Goal: Transaction & Acquisition: Subscribe to service/newsletter

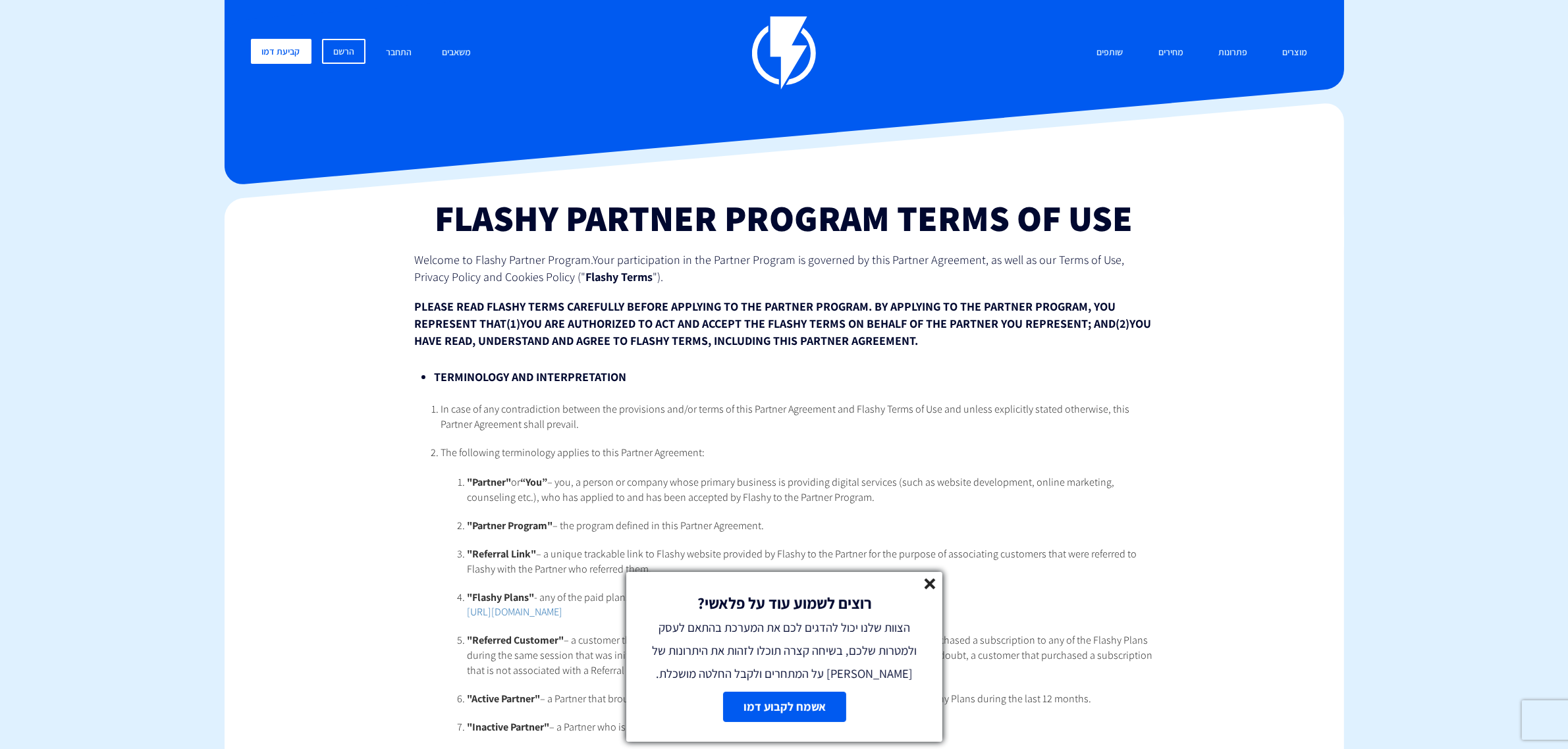
click at [933, 585] on line at bounding box center [930, 584] width 9 height 9
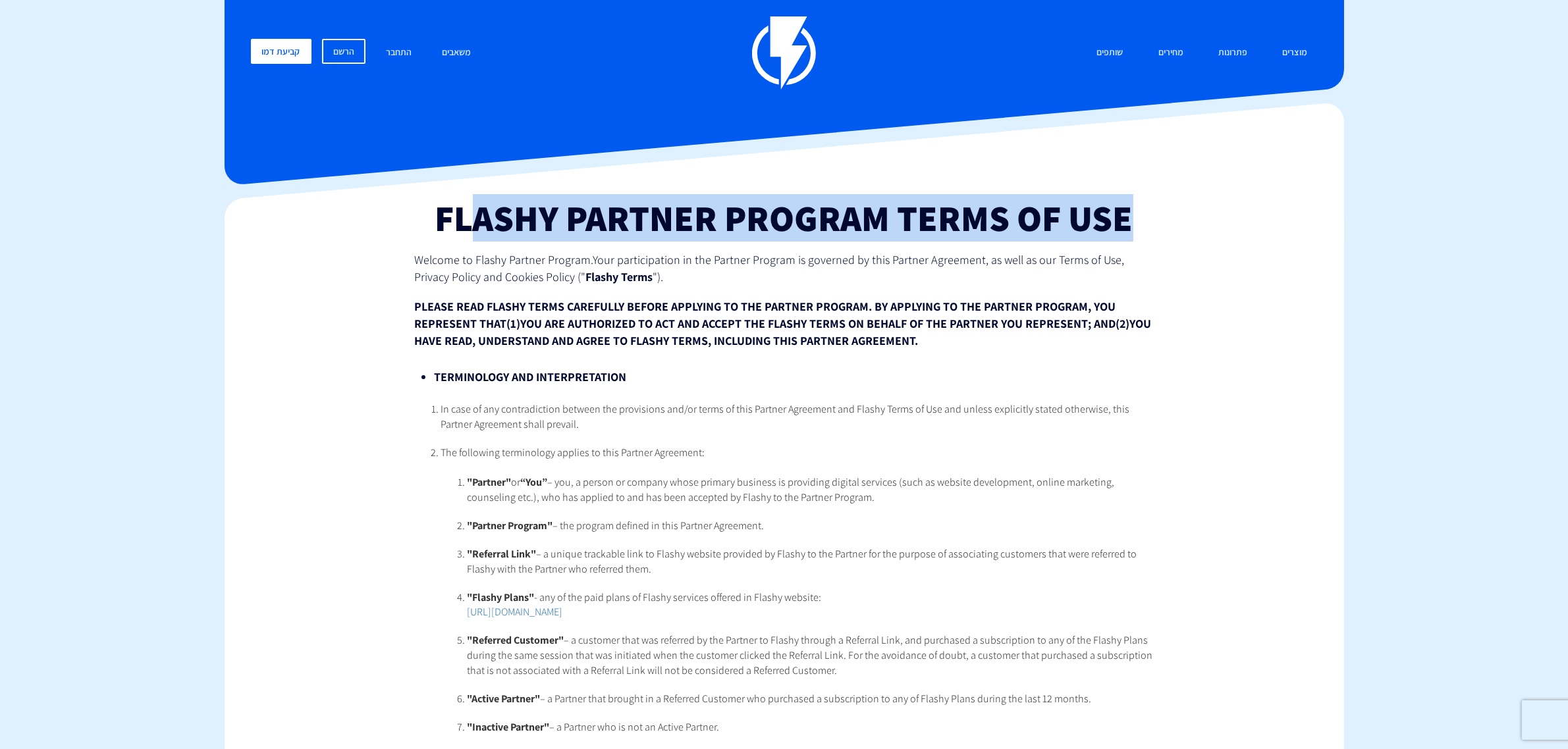
drag, startPoint x: 474, startPoint y: 220, endPoint x: 1133, endPoint y: 218, distance: 659.0
click at [1133, 218] on h1 "Flashy Partner Program Terms of Use" at bounding box center [784, 218] width 740 height 40
drag, startPoint x: 1126, startPoint y: 218, endPoint x: 442, endPoint y: 225, distance: 684.0
click at [442, 225] on h1 "Flashy Partner Program Terms of Use" at bounding box center [784, 218] width 740 height 40
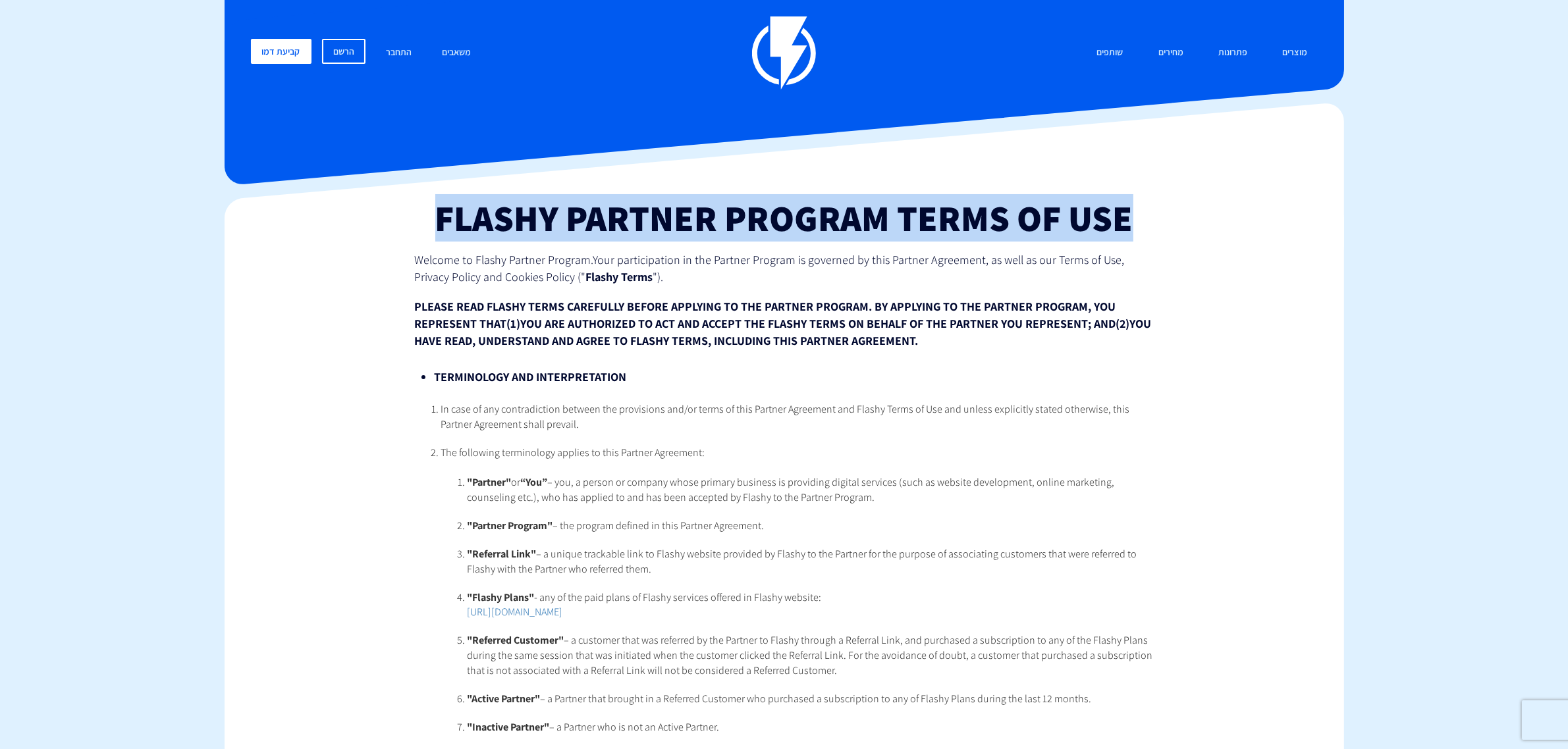
click at [442, 225] on h1 "Flashy Partner Program Terms of Use" at bounding box center [784, 218] width 740 height 40
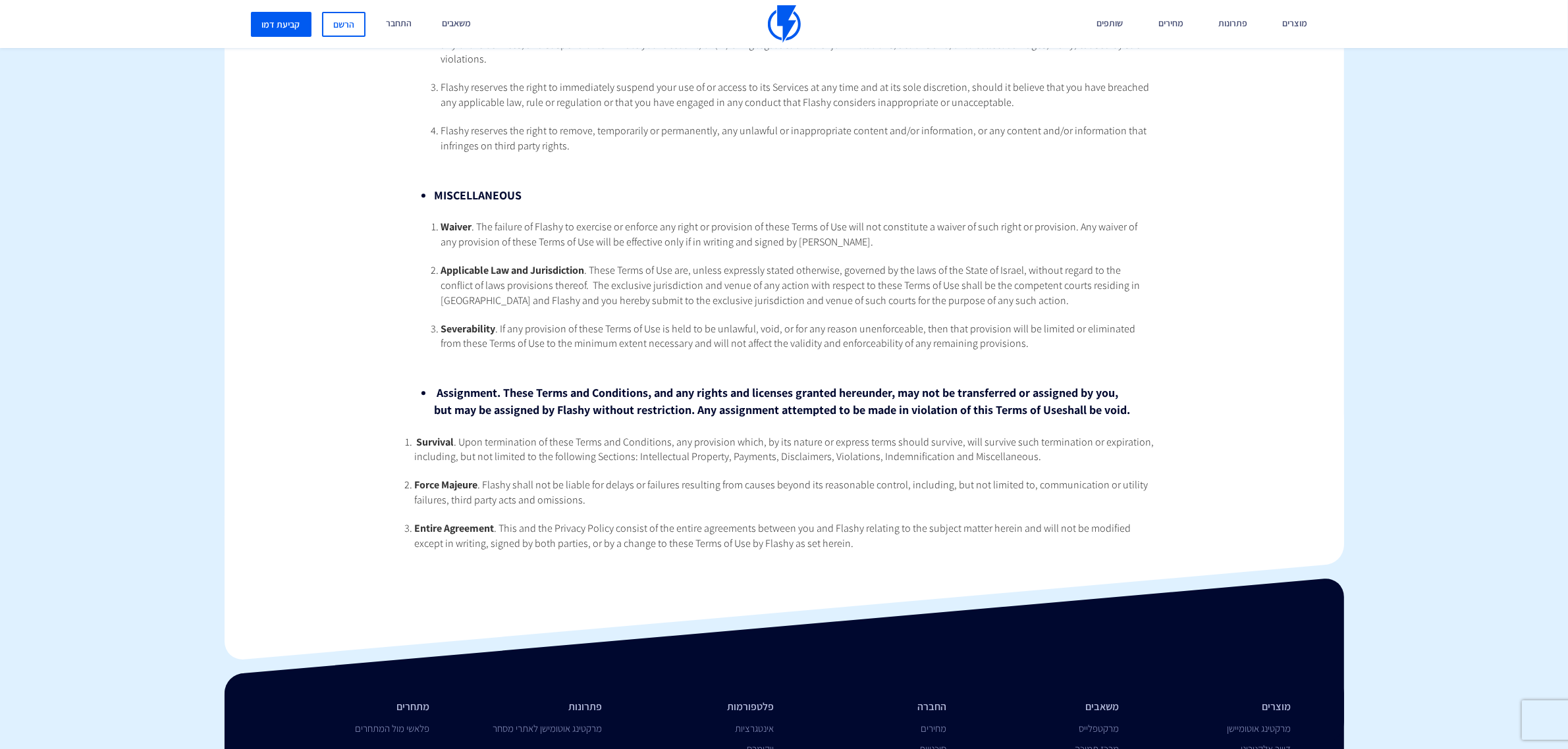
scroll to position [5185, 0]
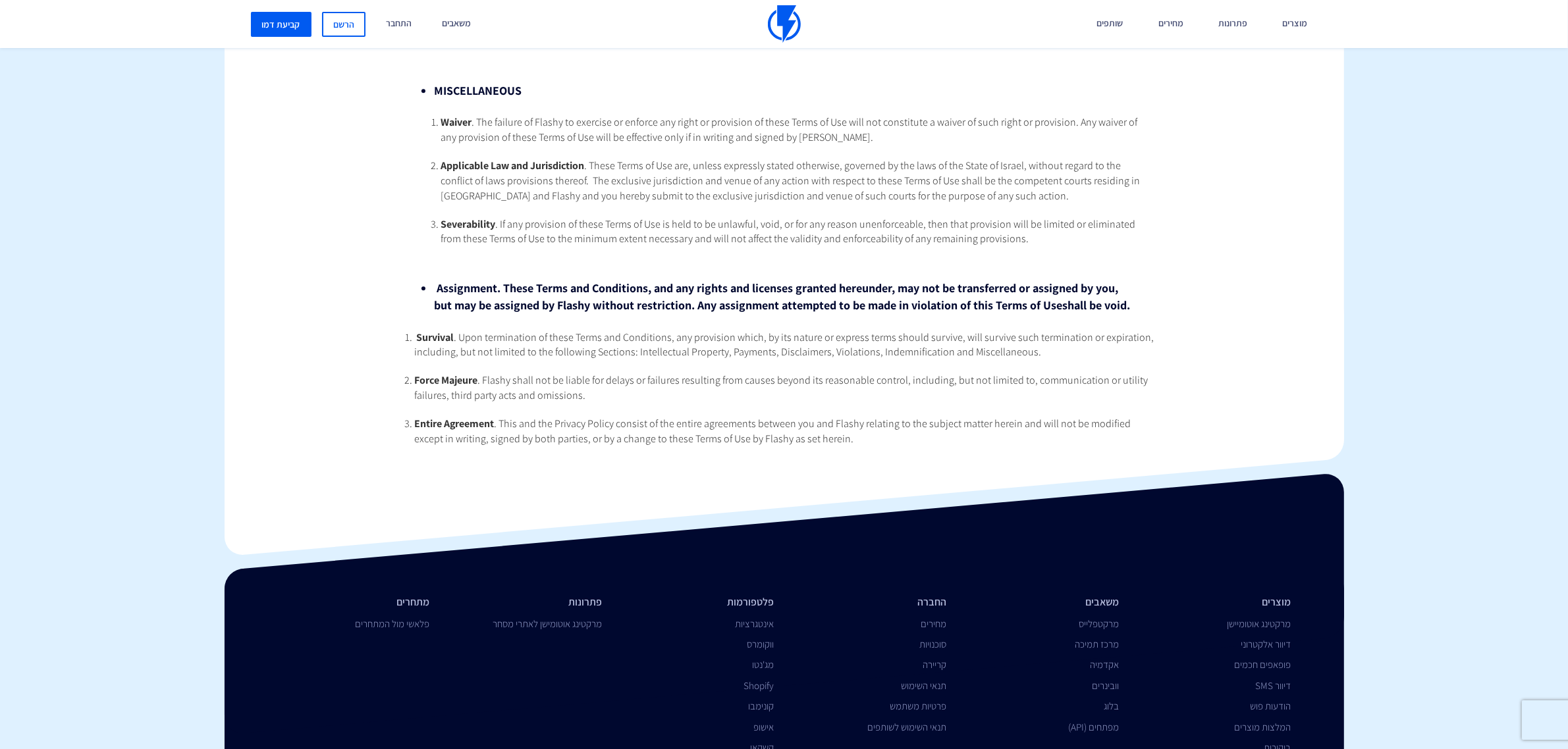
drag, startPoint x: 835, startPoint y: 383, endPoint x: 778, endPoint y: 368, distance: 58.9
click at [778, 417] on li "Entire Agreement . This and the Privacy Policy consist of the entire agreements…" at bounding box center [784, 432] width 740 height 30
click at [781, 417] on span ". This and the Privacy Policy consist of the entire agreements between you and …" at bounding box center [772, 431] width 717 height 29
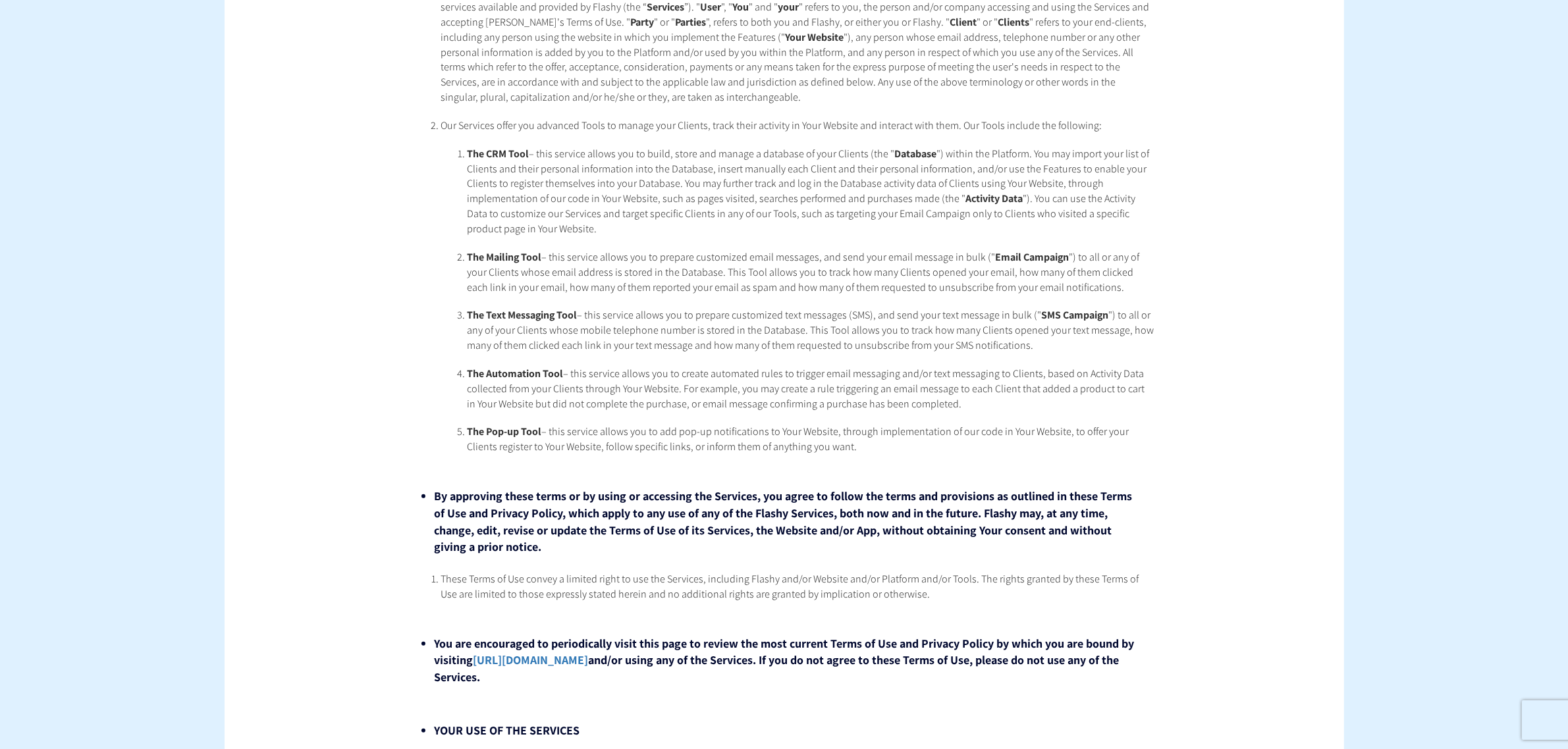
scroll to position [82, 0]
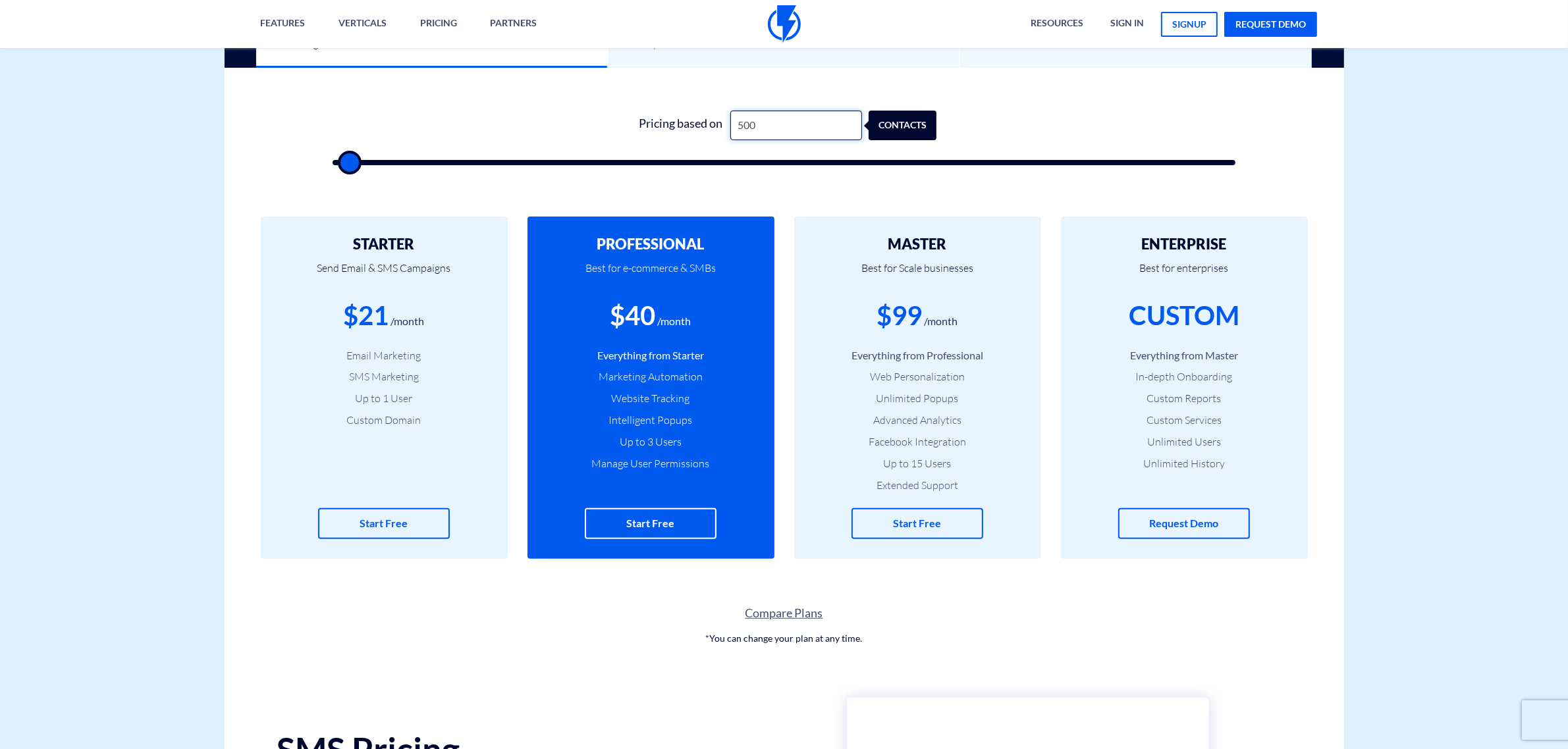
drag, startPoint x: 731, startPoint y: 130, endPoint x: 692, endPoint y: 127, distance: 39.1
click at [692, 127] on div "Pricing based on 500 contacts" at bounding box center [784, 125] width 305 height 30
type input "3"
type input "500"
type input "39"
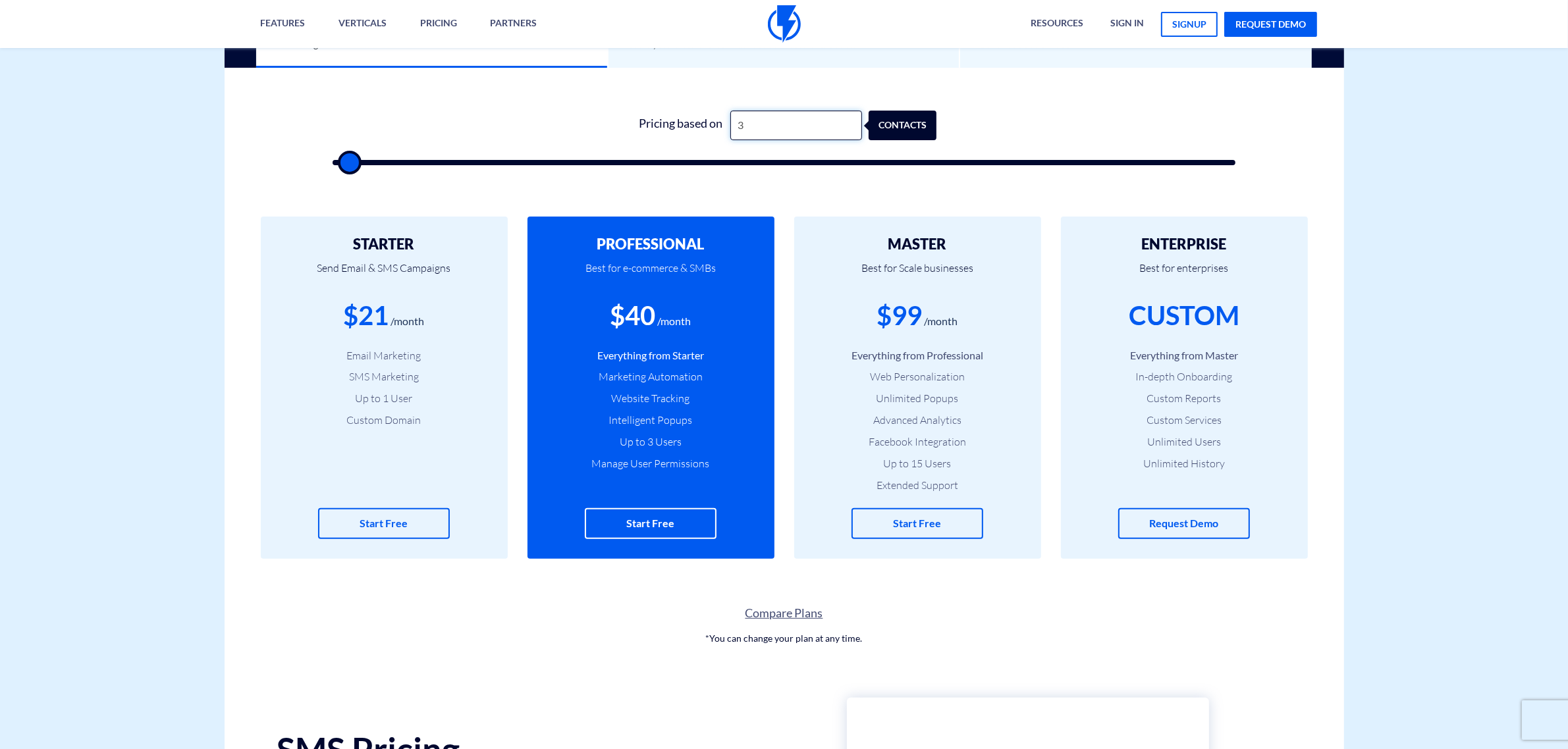
type input "500"
type input "390"
type input "500"
type input "3,900"
type input "4000"
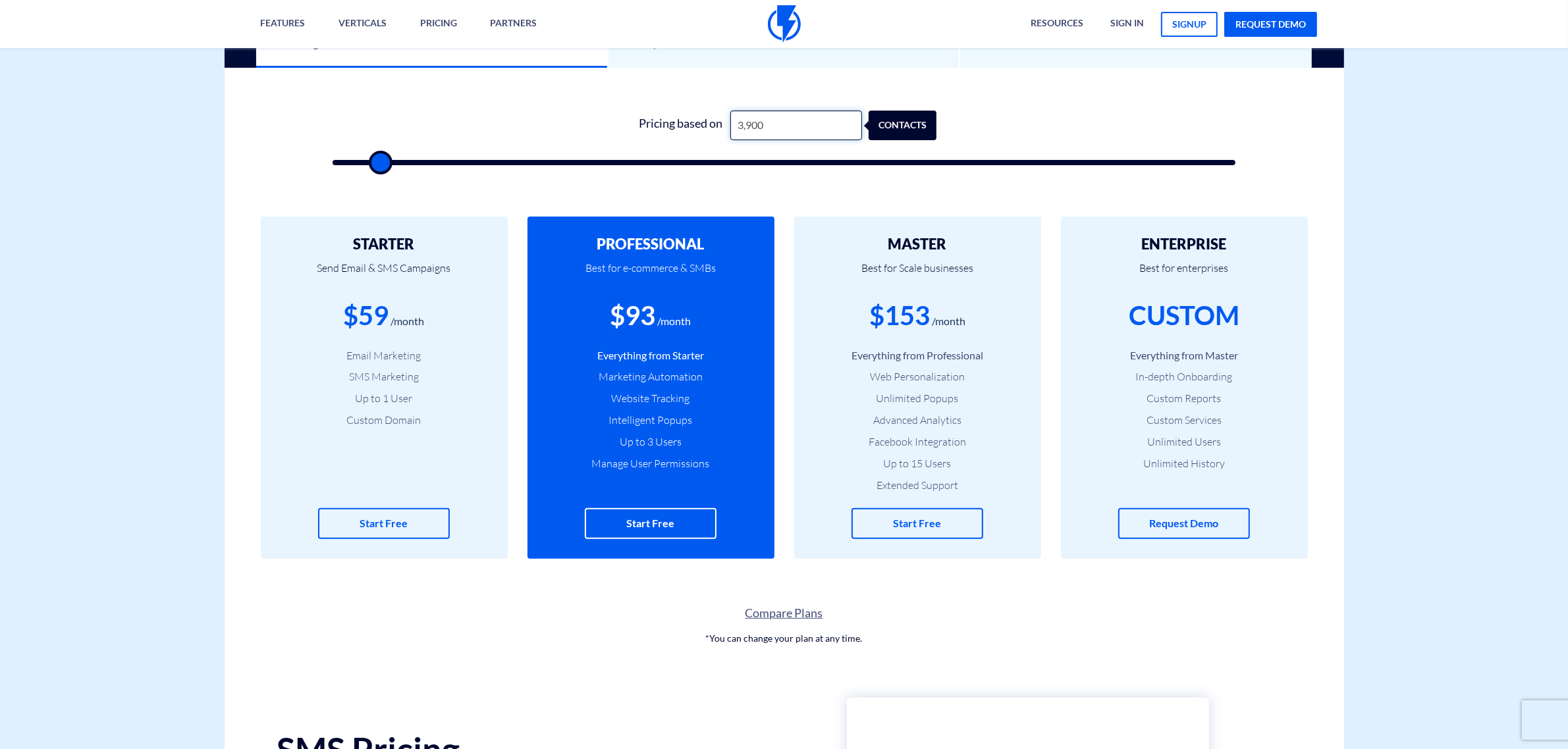
type input "39,000"
type input "39000"
type input "39,000"
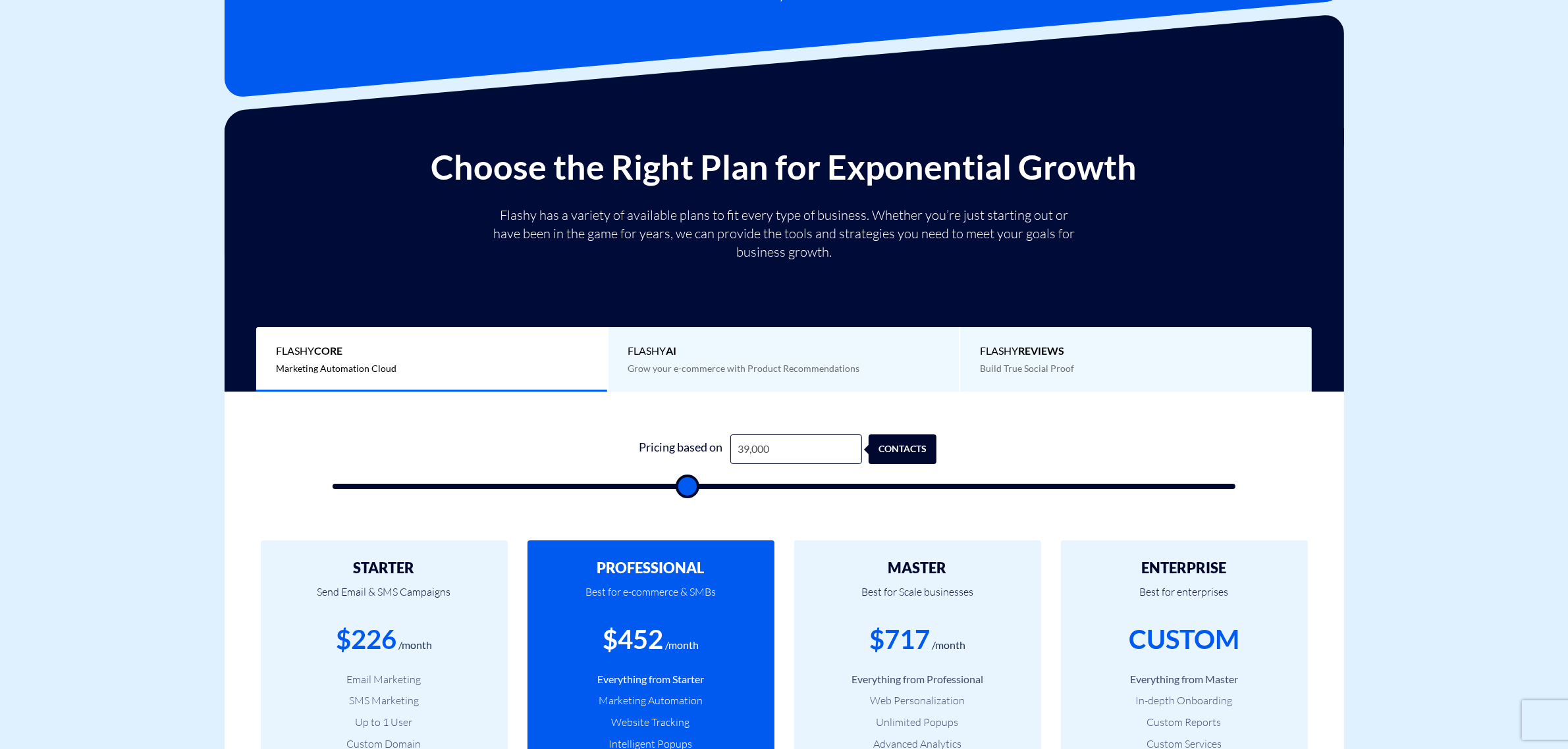
scroll to position [82, 0]
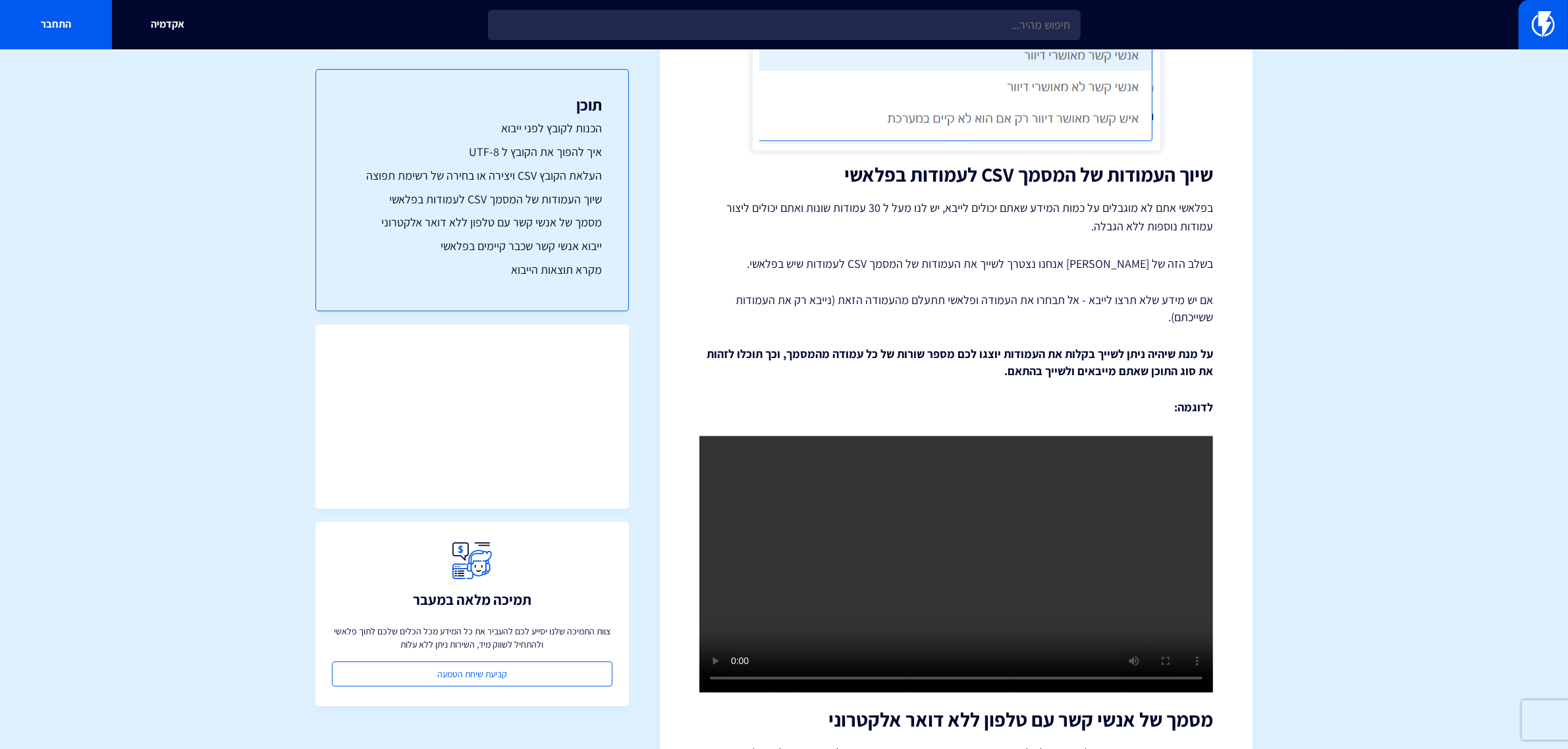
scroll to position [5432, 0]
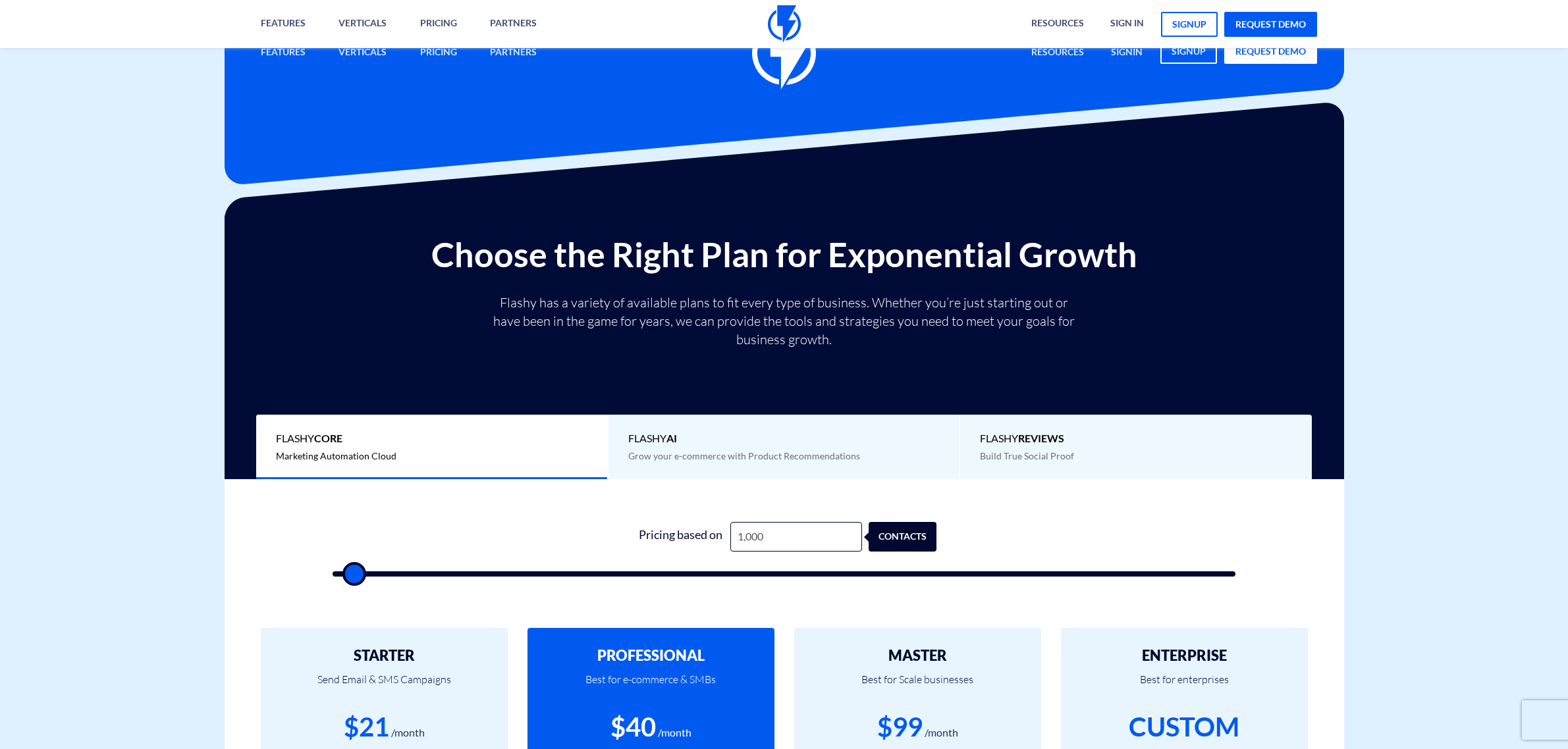
type input "10,000"
type input "10000"
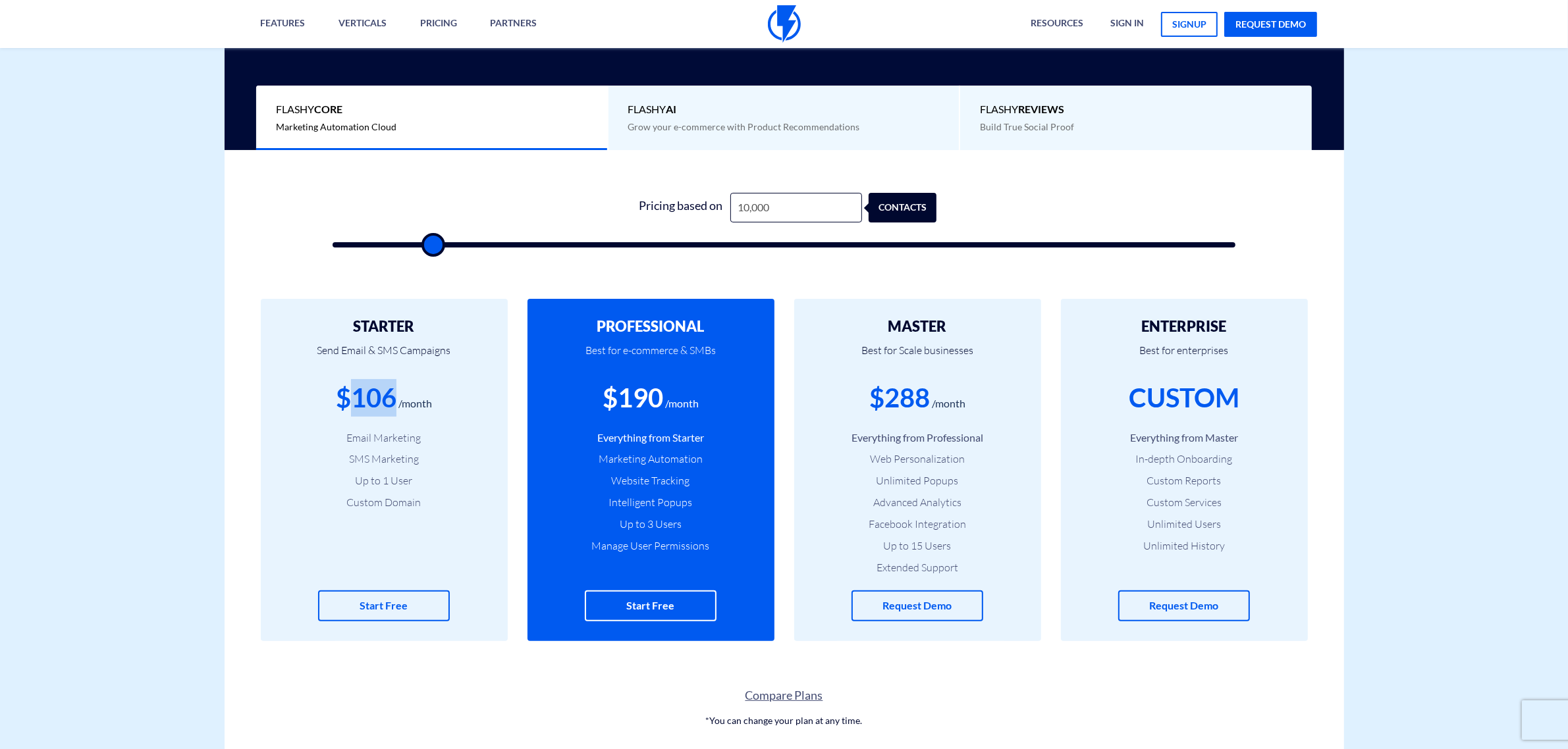
drag, startPoint x: 351, startPoint y: 398, endPoint x: 392, endPoint y: 399, distance: 41.0
click at [392, 399] on div "$106" at bounding box center [366, 397] width 61 height 37
click at [797, 205] on input "10,000" at bounding box center [796, 207] width 131 height 30
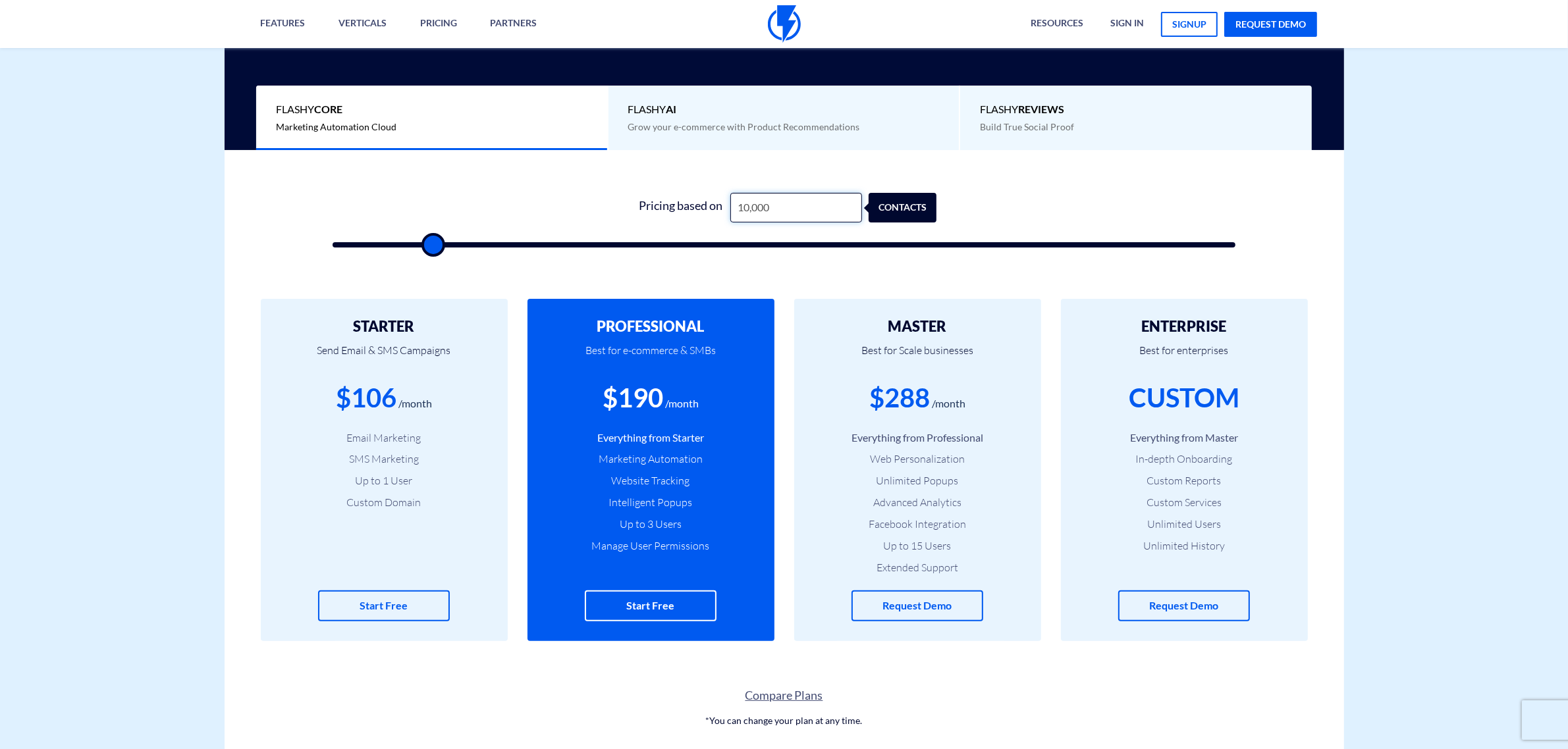
type input "5"
type input "500"
type input "50"
type input "500"
type input "5,000"
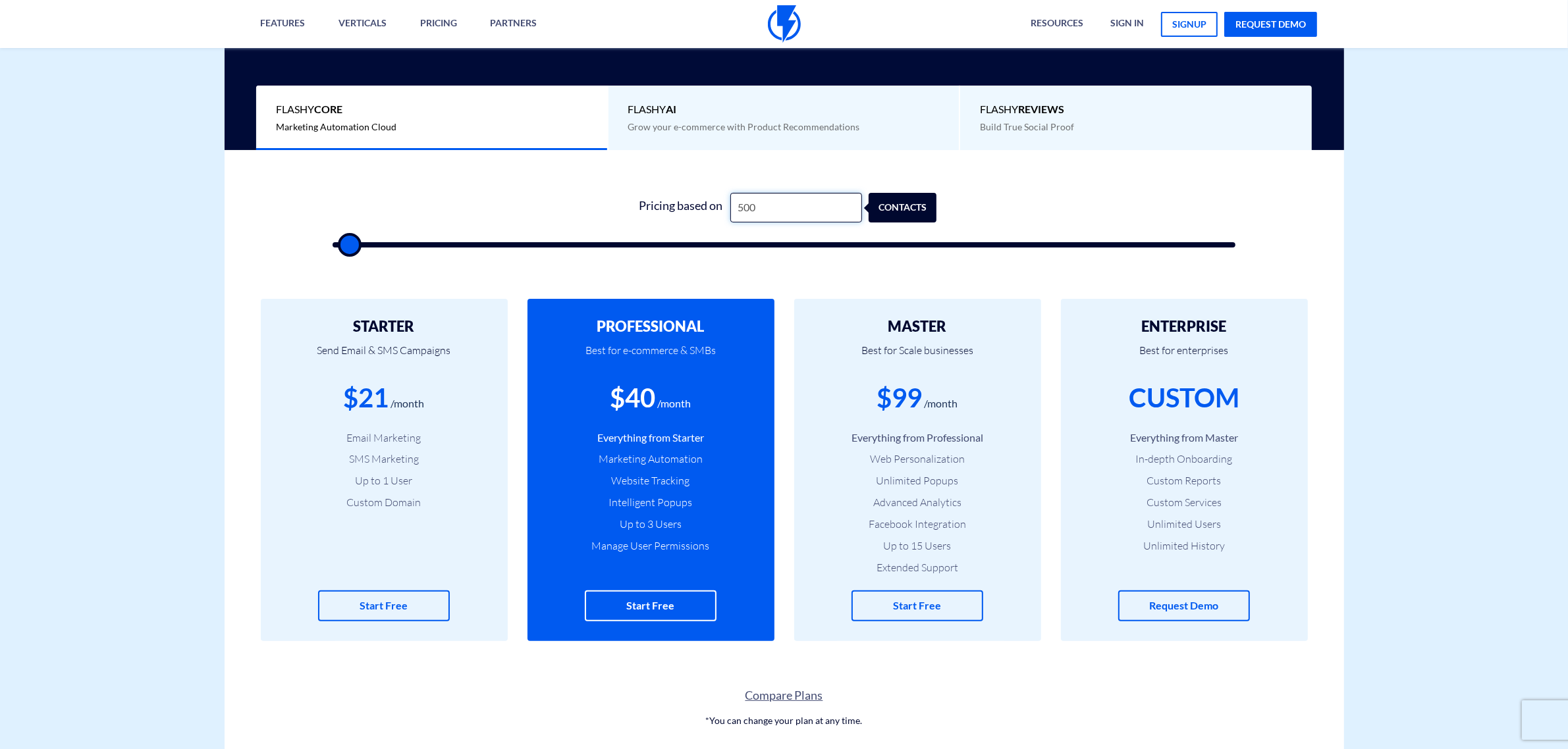
type input "5000"
click at [366, 402] on div "$73" at bounding box center [366, 397] width 46 height 37
click at [366, 402] on div "$73" at bounding box center [366, 397] width 46 height 37
click at [784, 203] on input "5,000" at bounding box center [796, 207] width 131 height 30
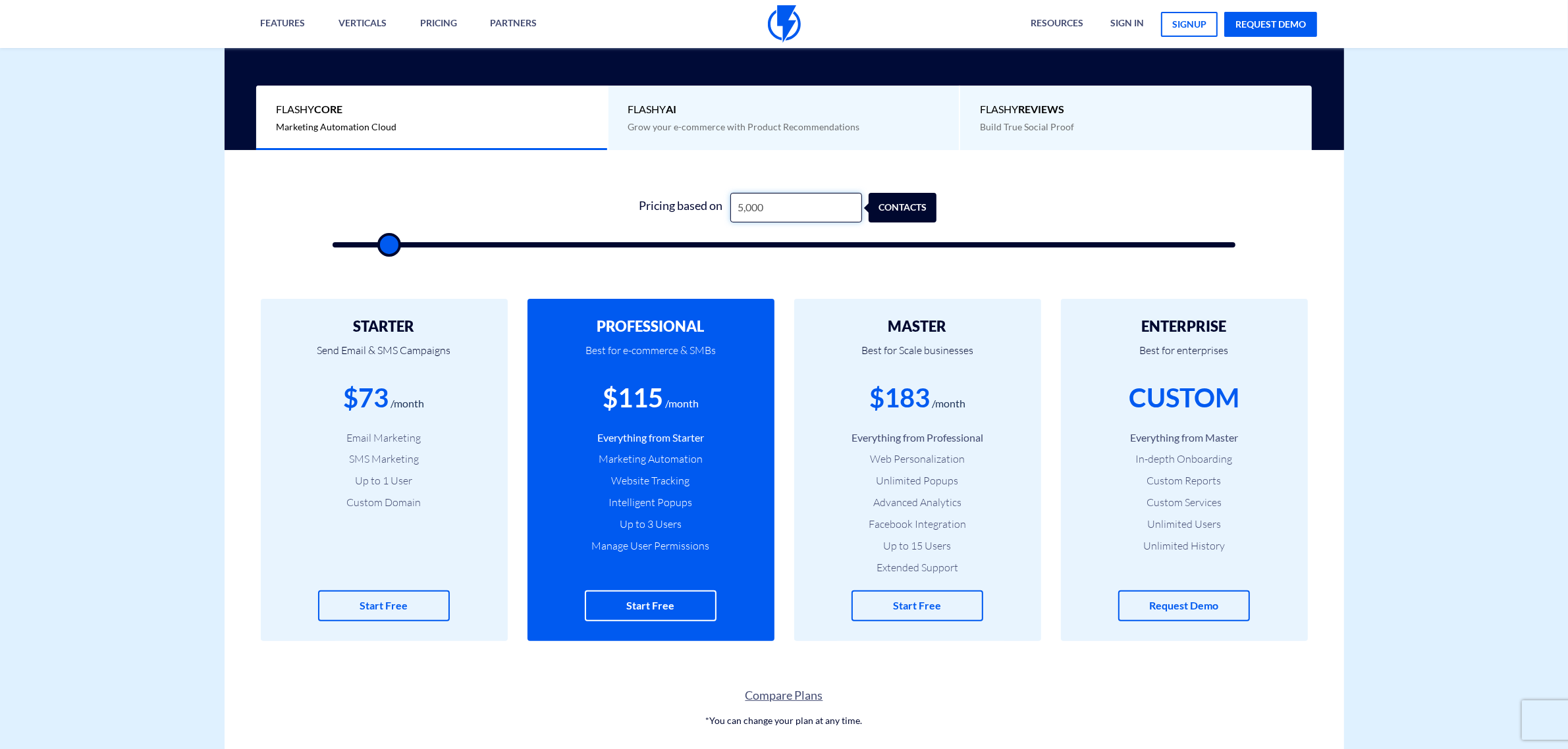
type input "1"
type input "500"
type input "10"
type input "500"
type input "100"
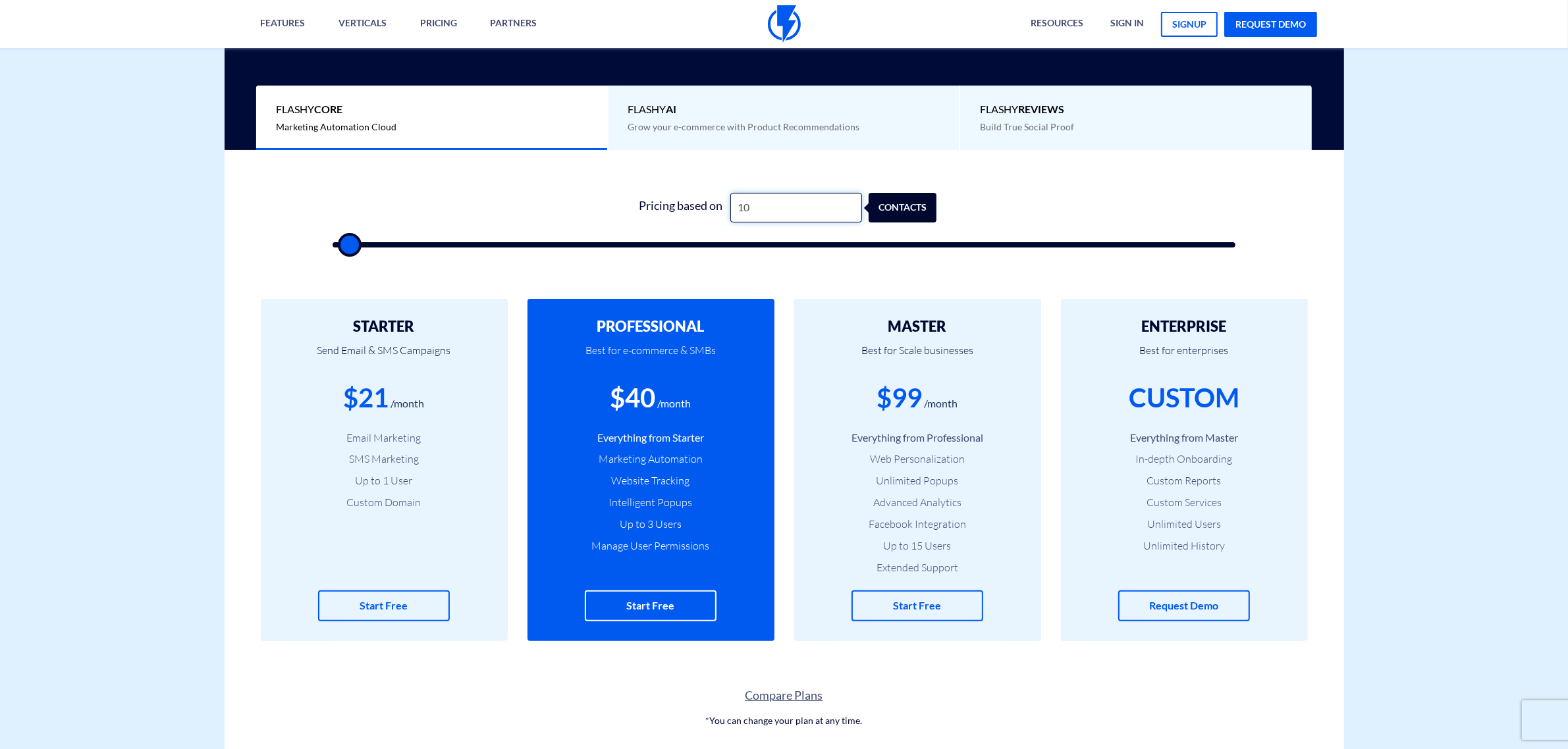
type input "500"
type input "1,000"
type input "1000"
click at [784, 203] on input "1,000" at bounding box center [796, 207] width 131 height 30
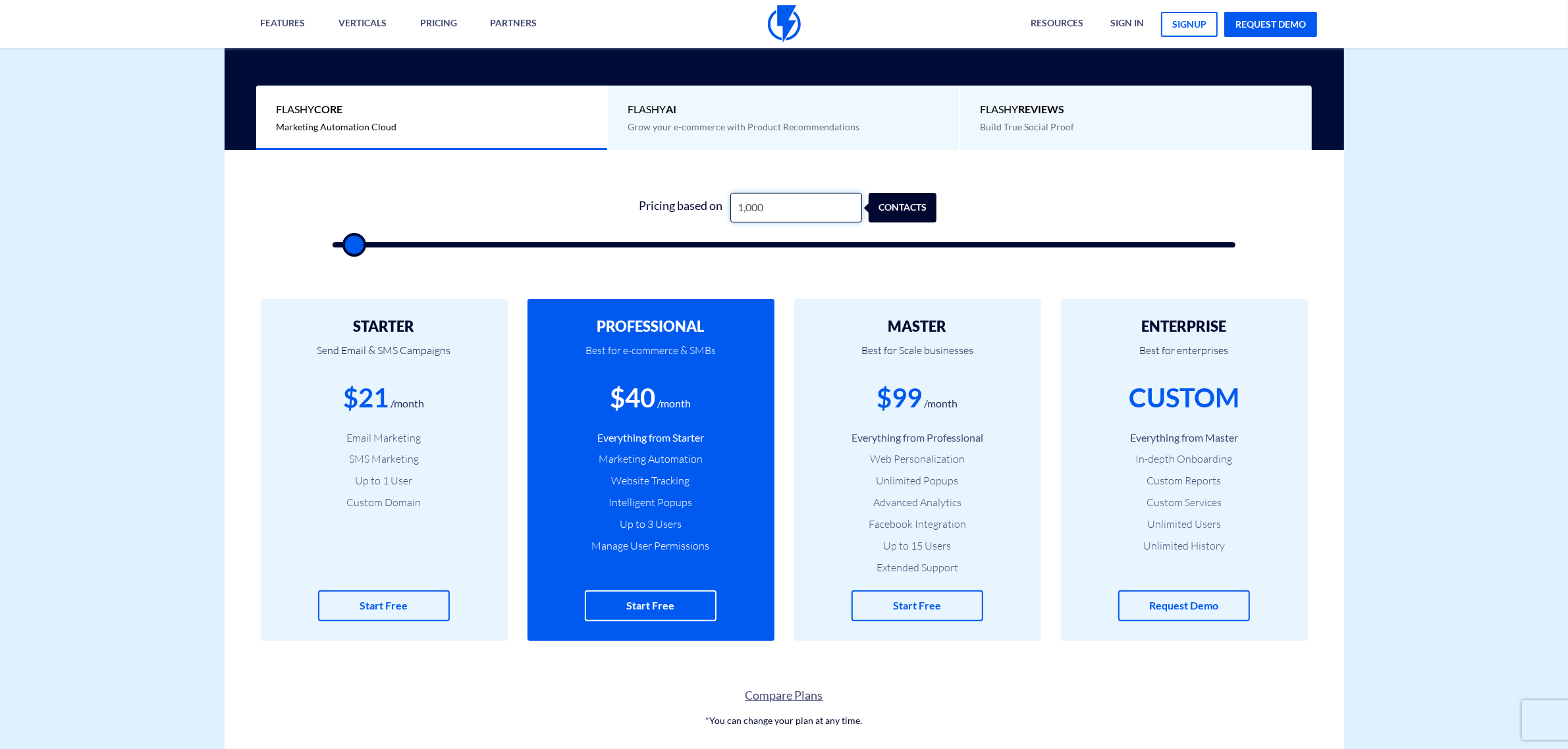
type input "1"
type input "500"
type input "12"
type input "500"
type input "125"
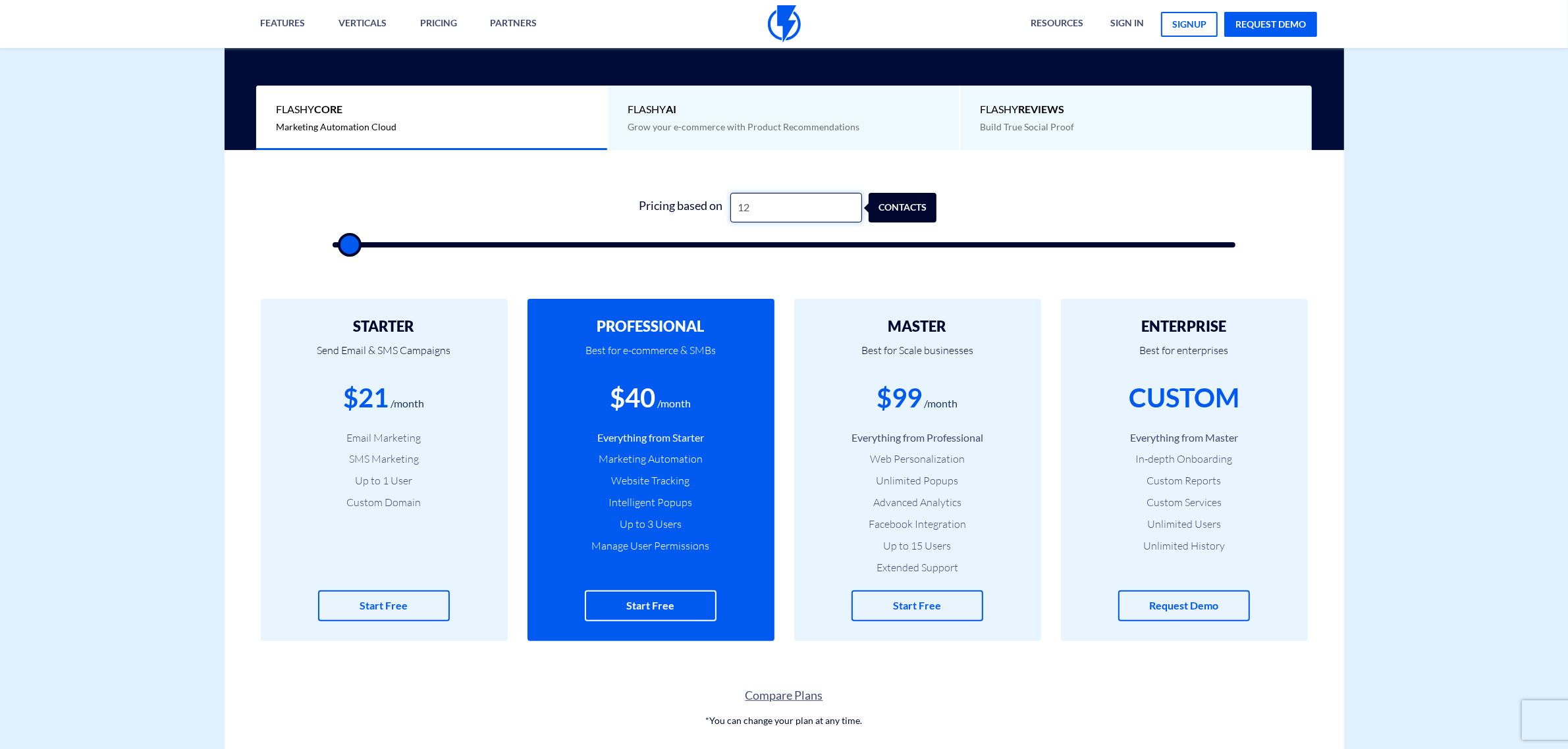
type input "500"
type input "1,250"
type input "1500"
type input "1,250"
click at [374, 403] on div "$24" at bounding box center [366, 397] width 46 height 37
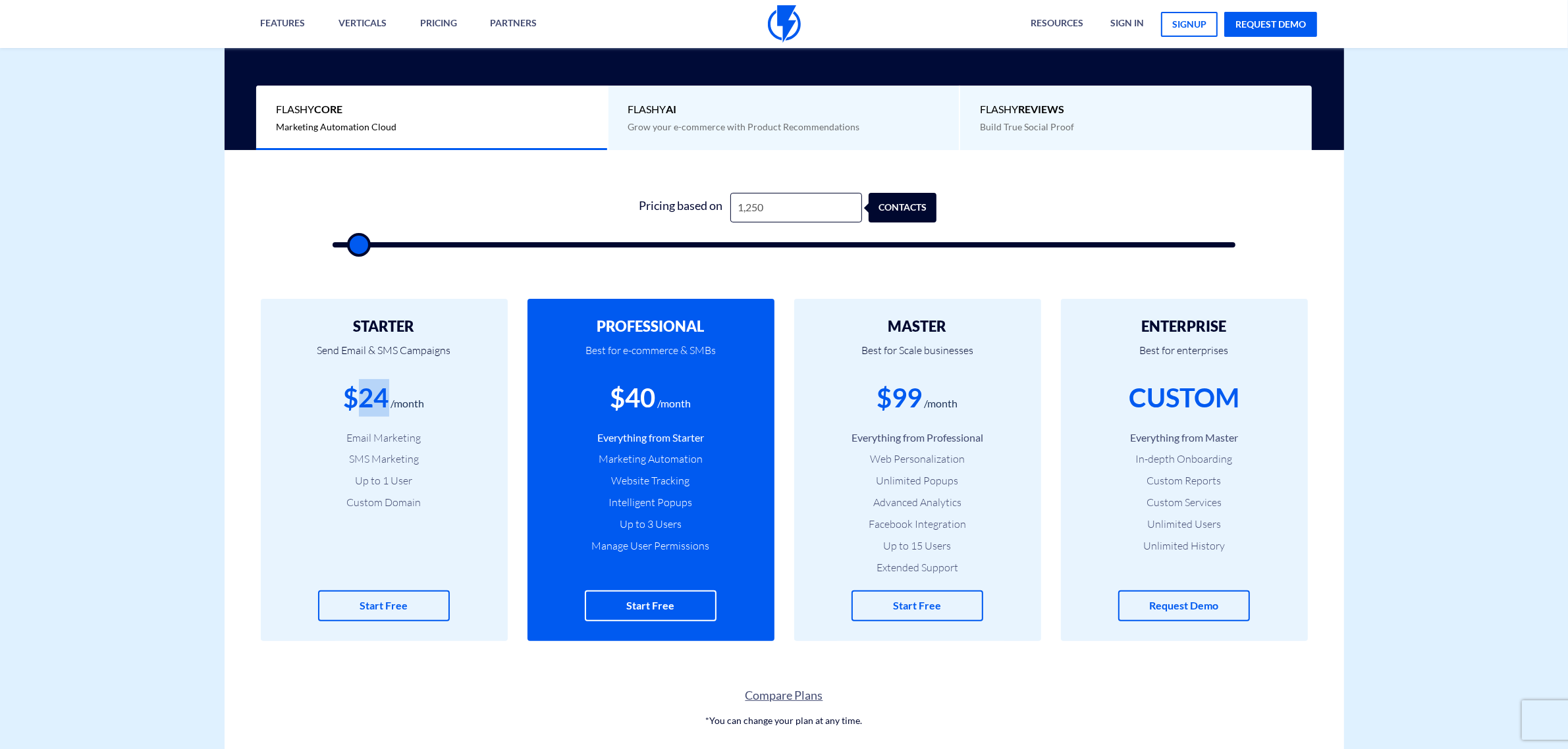
click at [374, 403] on div "$24" at bounding box center [366, 397] width 46 height 37
click at [376, 400] on div "$24" at bounding box center [366, 397] width 46 height 37
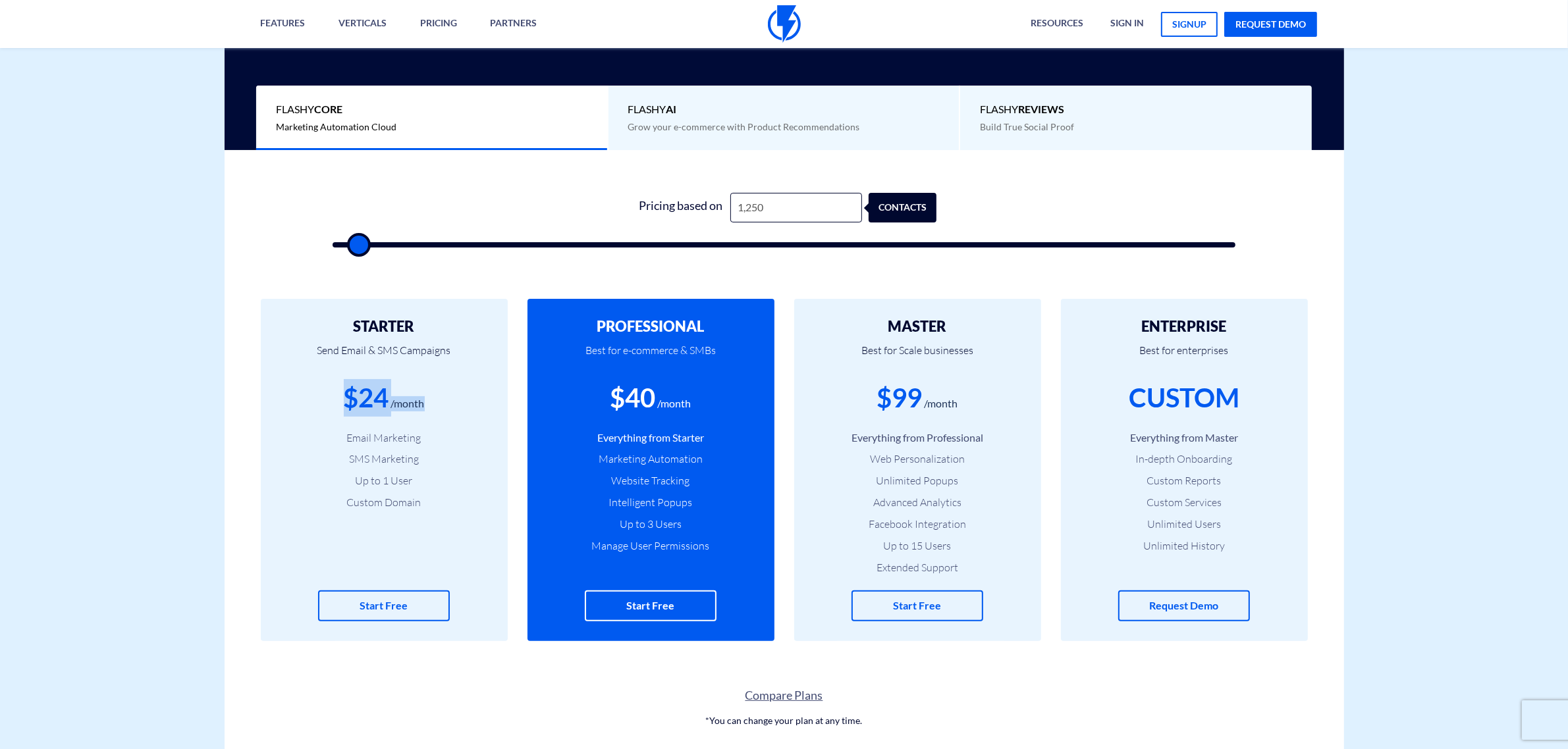
click at [376, 400] on div "$24" at bounding box center [366, 397] width 46 height 37
click at [393, 409] on div "/month" at bounding box center [408, 404] width 33 height 15
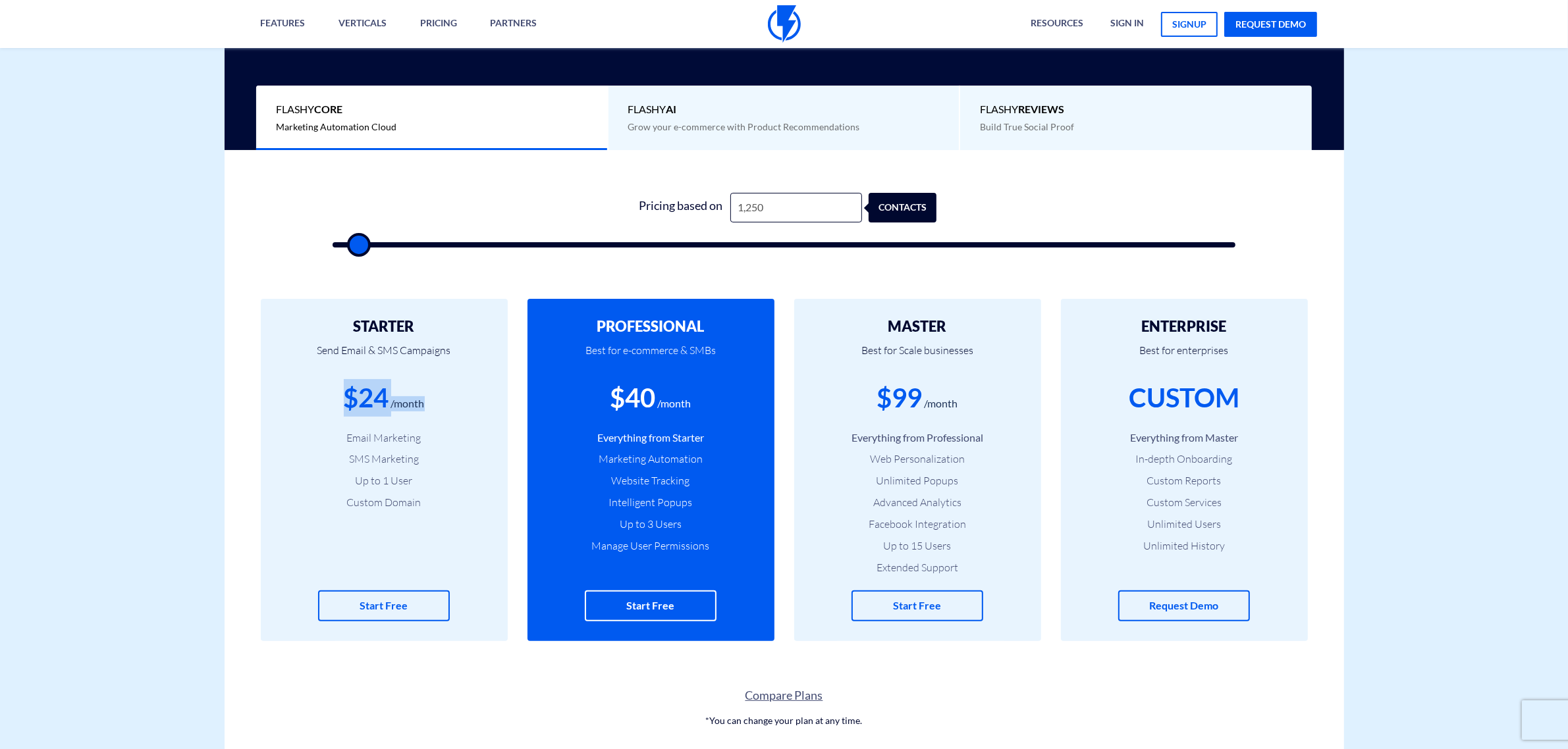
click at [393, 409] on div "/month" at bounding box center [408, 404] width 33 height 15
